Goal: Obtain resource: Obtain resource

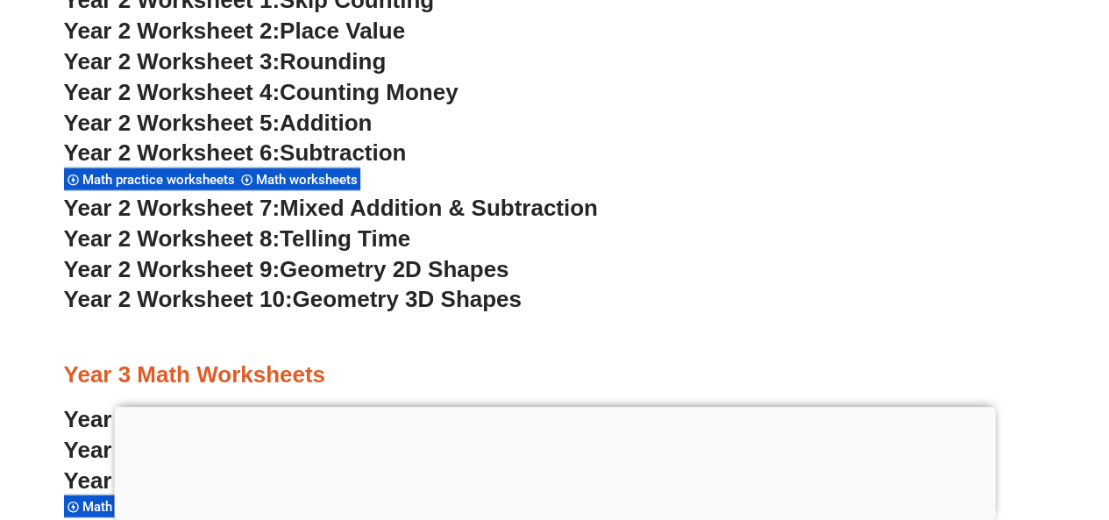
scroll to position [2135, 0]
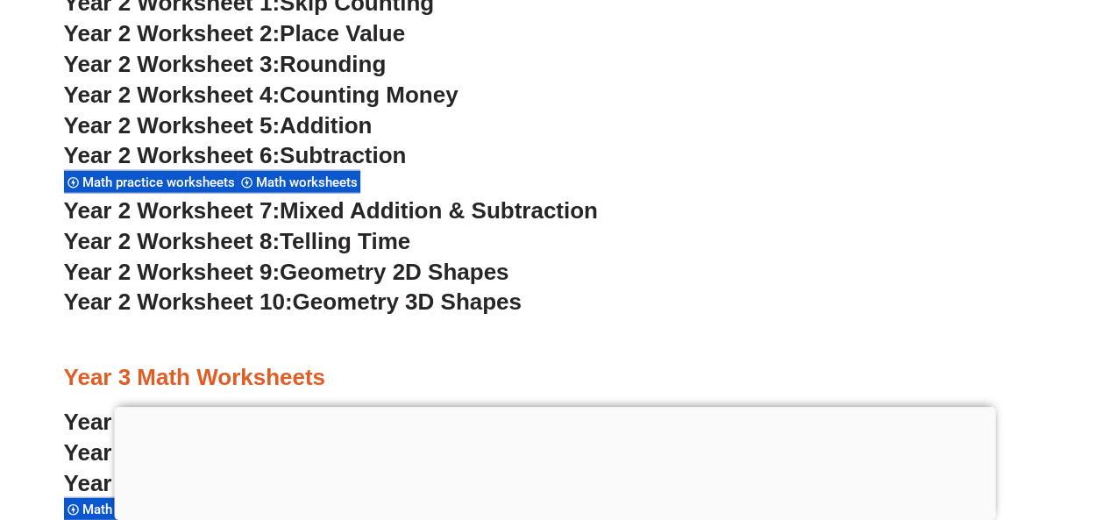
click at [317, 132] on span "Addition" at bounding box center [326, 125] width 92 height 26
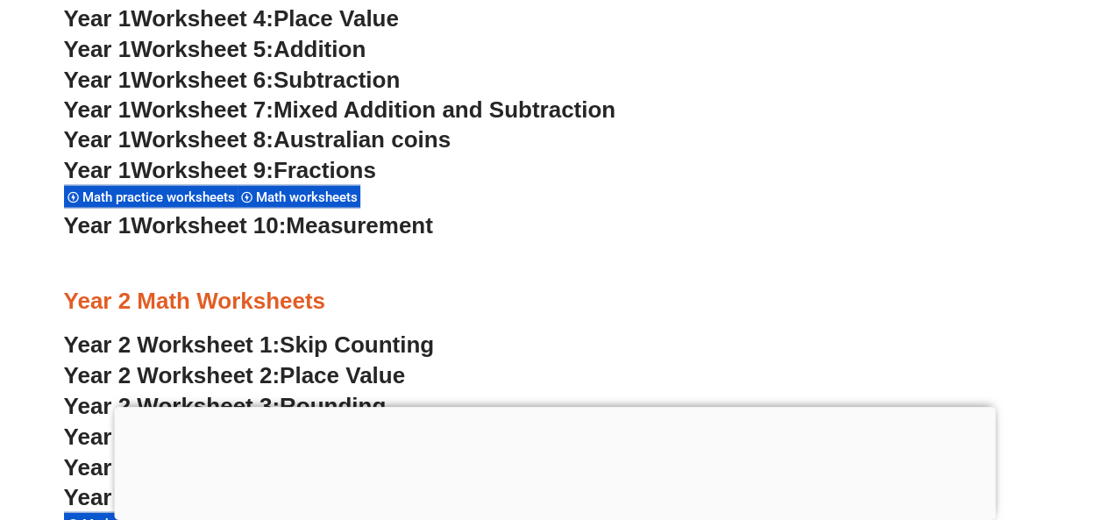
scroll to position [1790, 0]
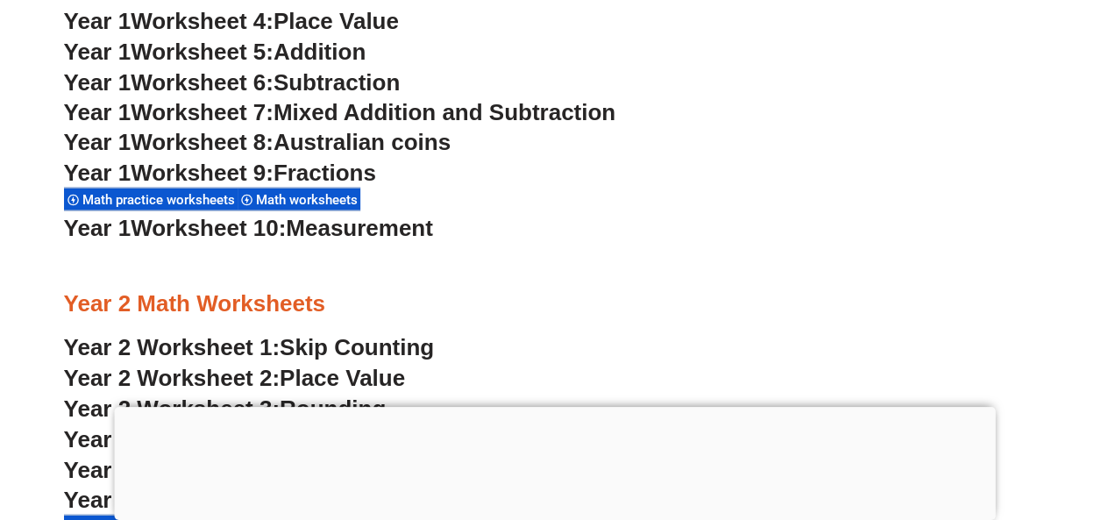
click at [463, 107] on span "Mixed Addition and Subtraction" at bounding box center [445, 112] width 342 height 26
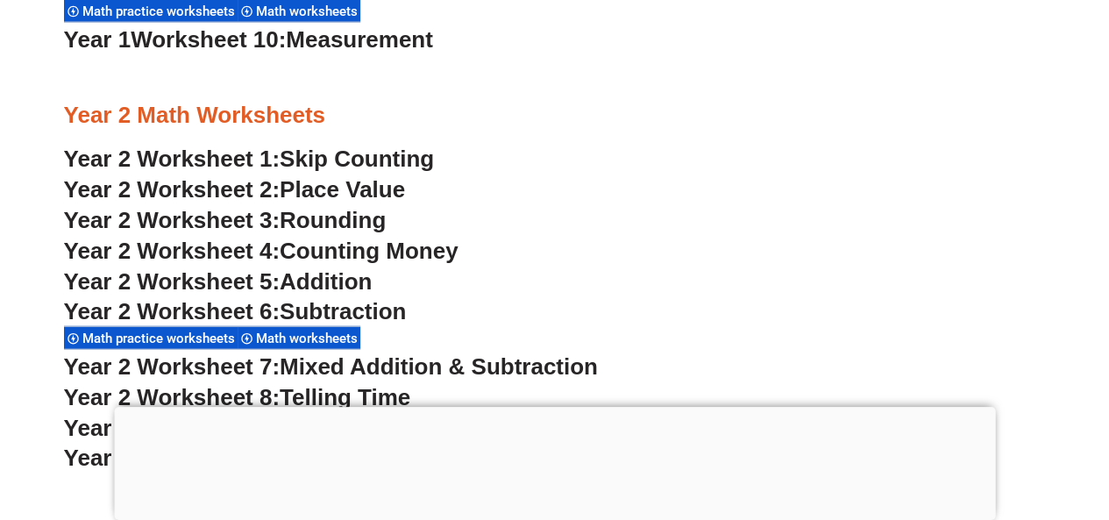
scroll to position [1977, 0]
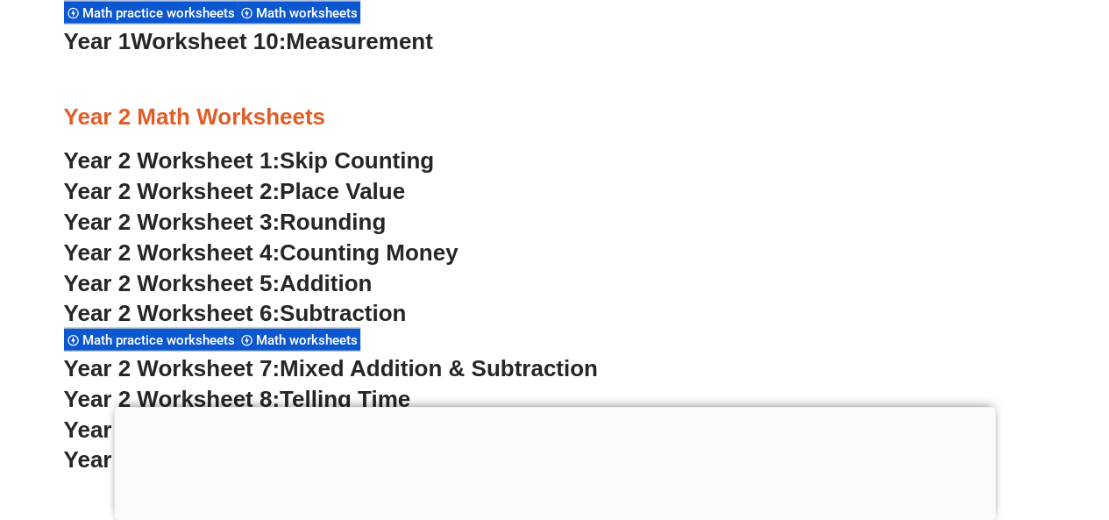
click at [310, 269] on h3 "Year 2 Worksheet 5: Addition" at bounding box center [555, 284] width 982 height 30
click at [310, 275] on span "Addition" at bounding box center [326, 283] width 92 height 26
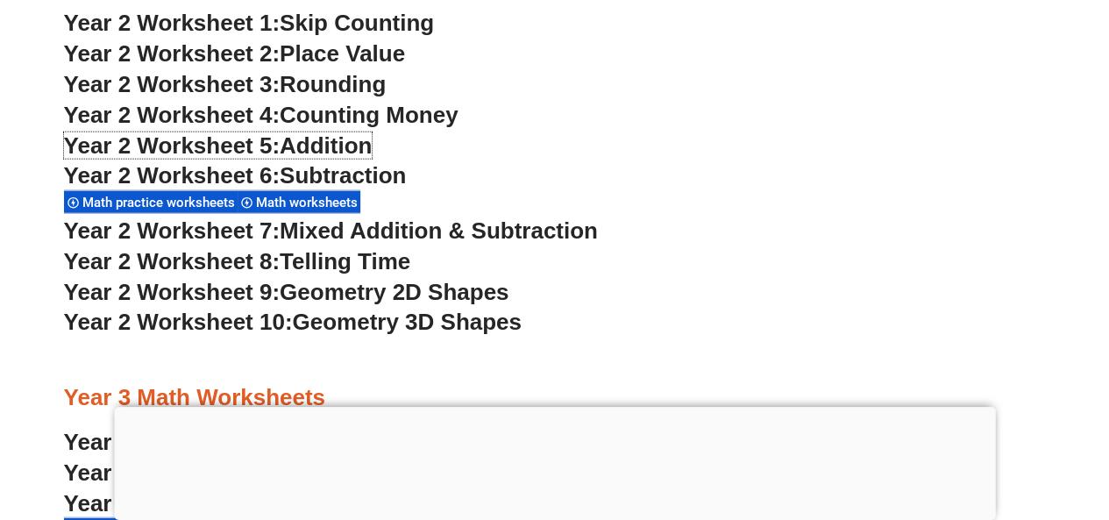
scroll to position [2114, 0]
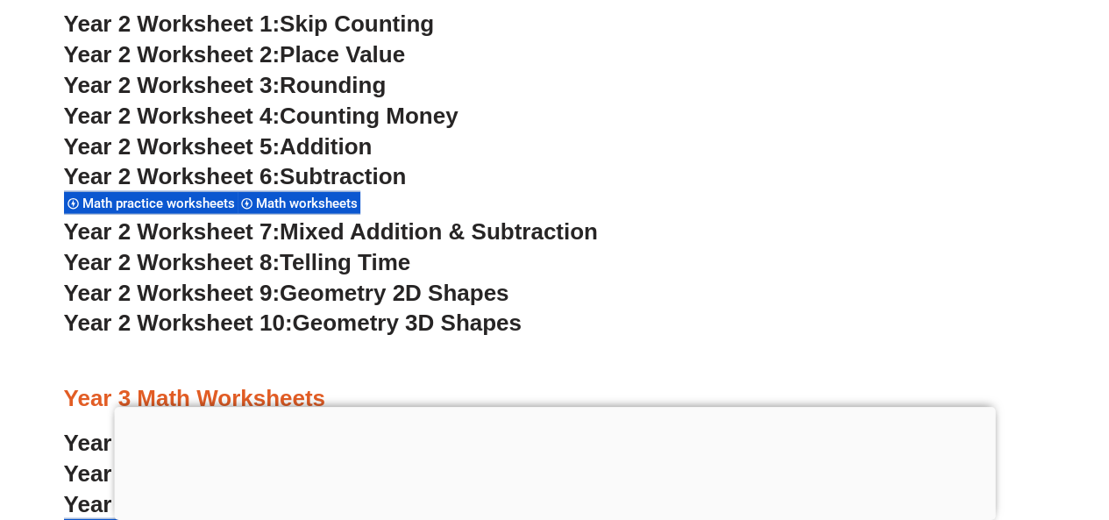
click at [244, 228] on span "Year 2 Worksheet 7:" at bounding box center [172, 231] width 217 height 26
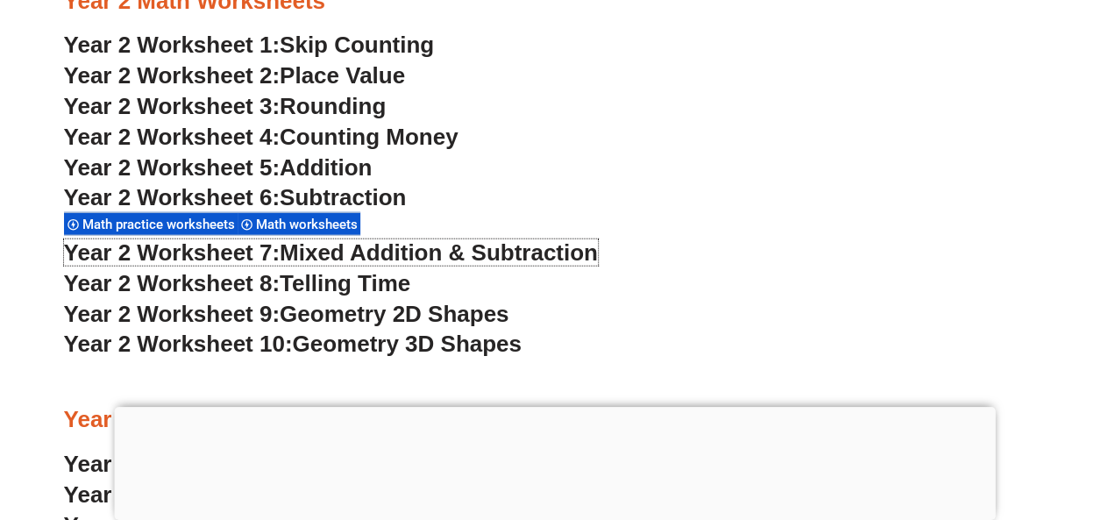
scroll to position [2061, 0]
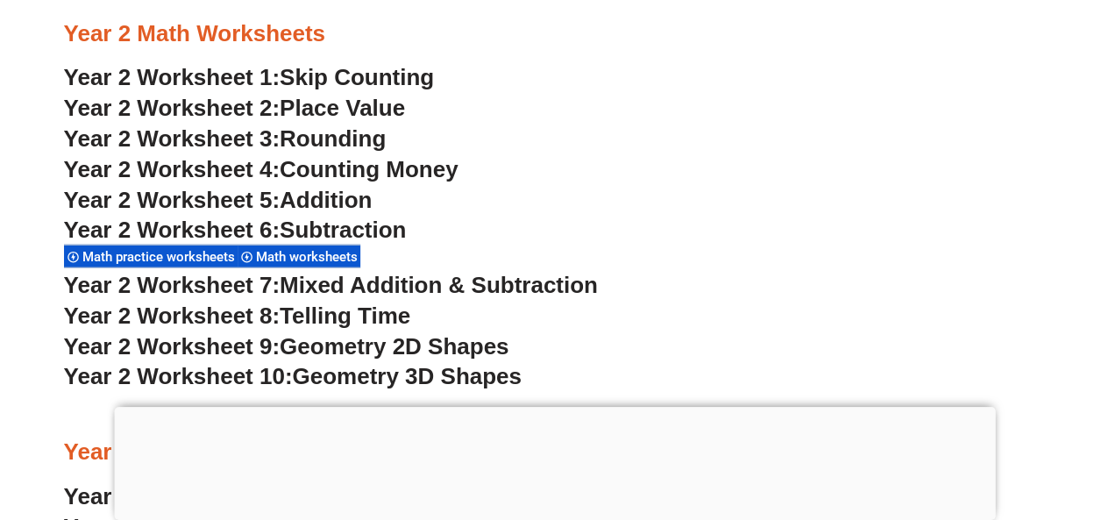
click at [374, 107] on span "Place Value" at bounding box center [342, 108] width 125 height 26
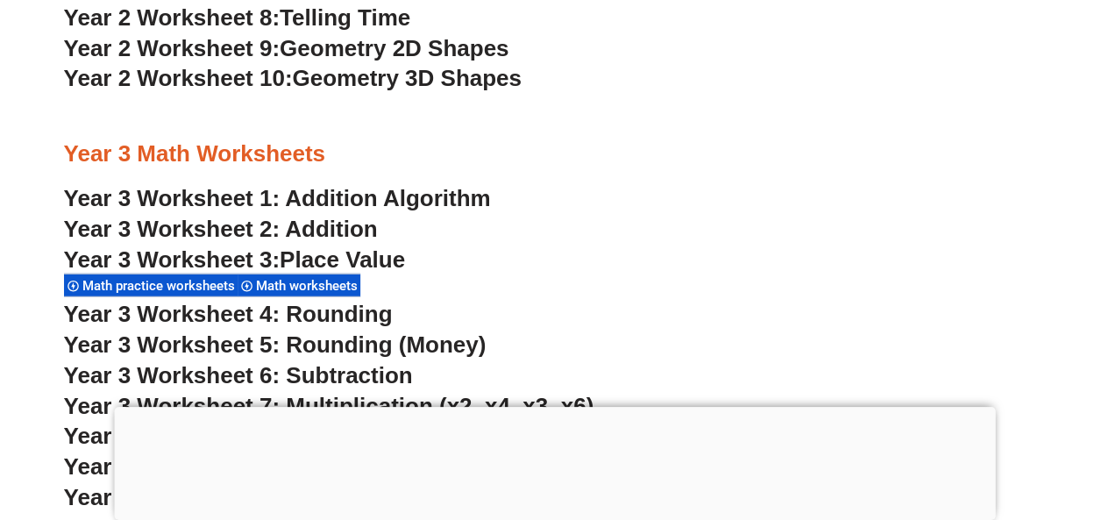
scroll to position [2358, 0]
click at [300, 257] on span "Place Value" at bounding box center [342, 260] width 125 height 26
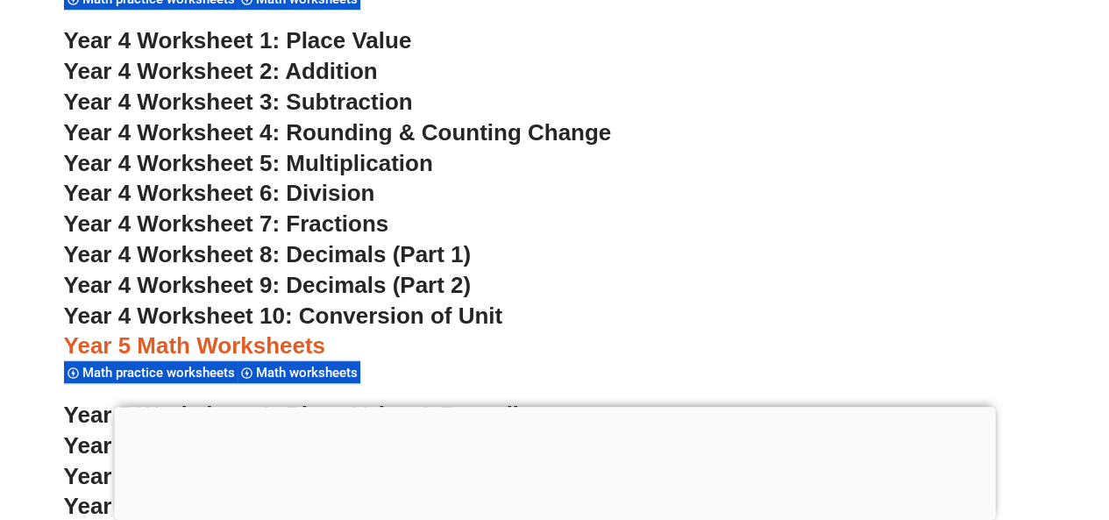
scroll to position [3254, 0]
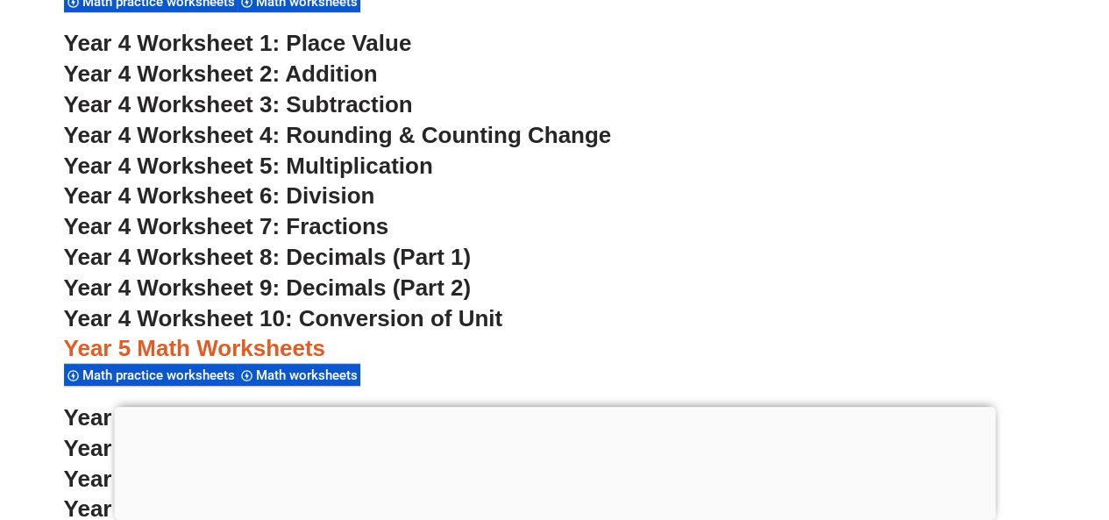
click at [374, 46] on span "Year 4 Worksheet 1: Place Value" at bounding box center [238, 43] width 348 height 26
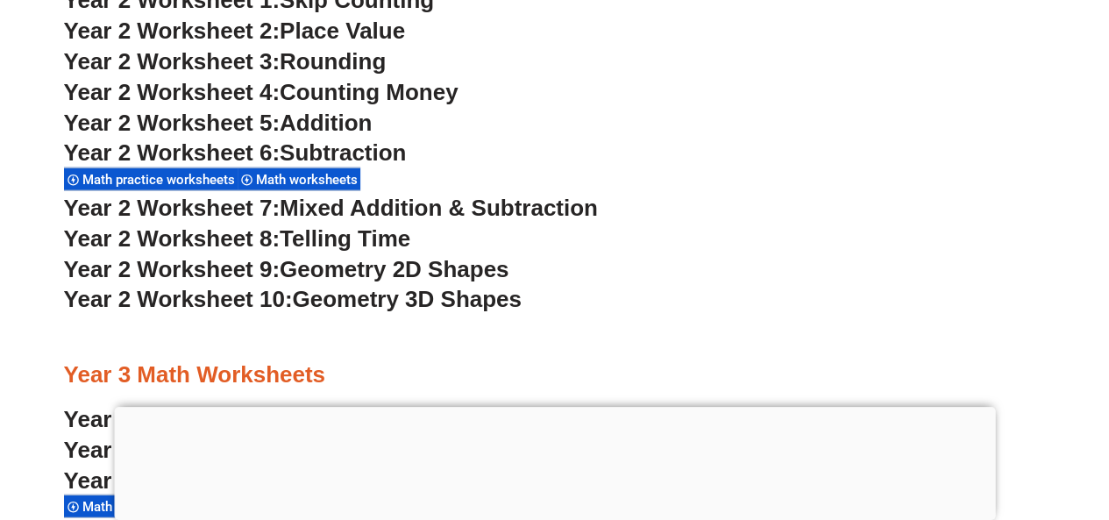
scroll to position [2135, 0]
